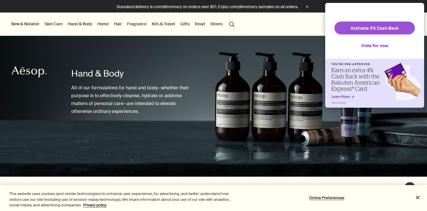
click at [349, 34] on button "Activate 3% Cash Back" at bounding box center [374, 28] width 80 height 13
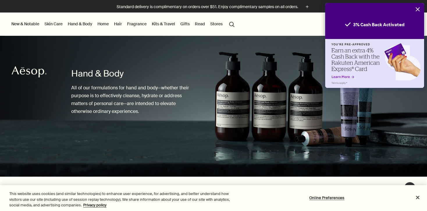
click at [417, 8] on icon "Close" at bounding box center [417, 9] width 5 height 5
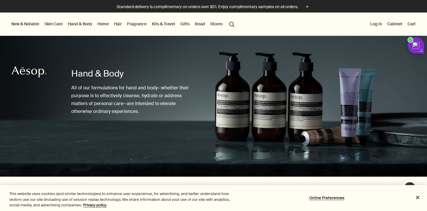
click at [74, 24] on link "Hand & Body" at bounding box center [80, 24] width 27 height 8
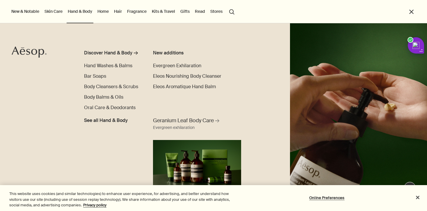
click at [49, 8] on link "Skin Care" at bounding box center [53, 12] width 20 height 8
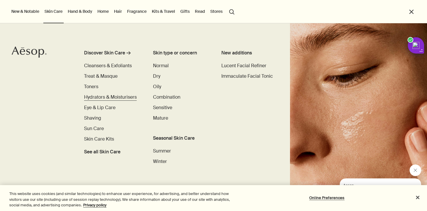
click at [99, 99] on span "Hydrators & Moisturisers" at bounding box center [110, 97] width 53 height 6
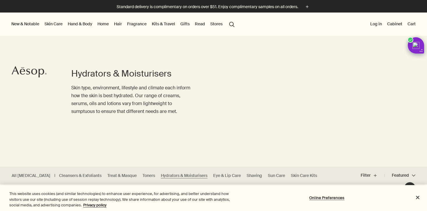
click at [57, 22] on link "Skin Care" at bounding box center [53, 24] width 20 height 8
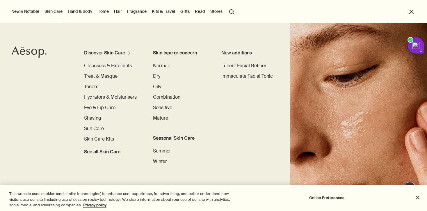
click at [30, 14] on button "New & Notable" at bounding box center [25, 12] width 30 height 8
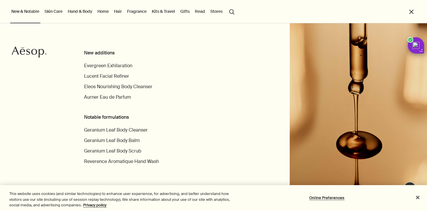
click at [54, 14] on link "Skin Care" at bounding box center [53, 12] width 20 height 8
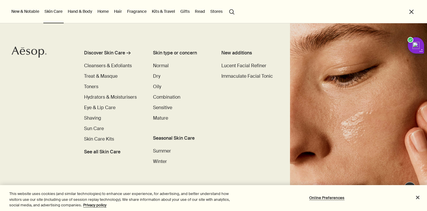
click at [233, 10] on button "search Search" at bounding box center [232, 11] width 10 height 11
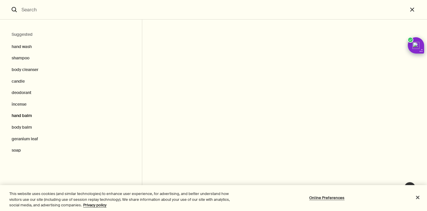
click at [20, 116] on button "hand balm" at bounding box center [71, 116] width 142 height 12
type input "hand balm"
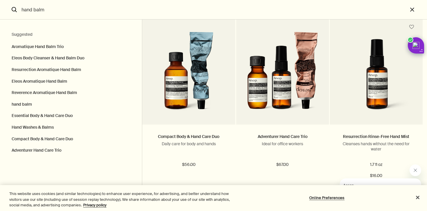
scroll to position [436, 0]
